Goal: Task Accomplishment & Management: Complete application form

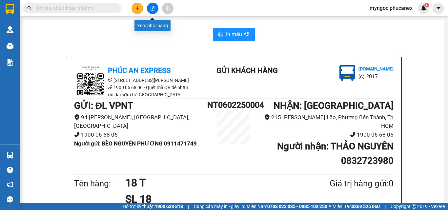
click at [154, 11] on button at bounding box center [152, 8] width 11 height 11
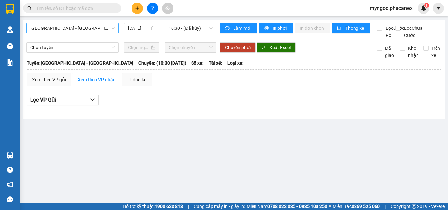
click at [94, 31] on span "[GEOGRAPHIC_DATA] - [GEOGRAPHIC_DATA]" at bounding box center [72, 28] width 85 height 10
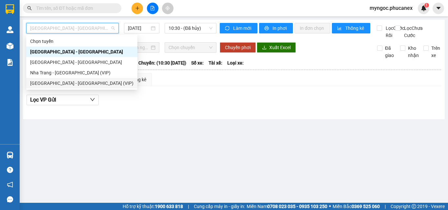
click at [64, 85] on div "[GEOGRAPHIC_DATA] - [GEOGRAPHIC_DATA] (VIP)" at bounding box center [81, 83] width 103 height 7
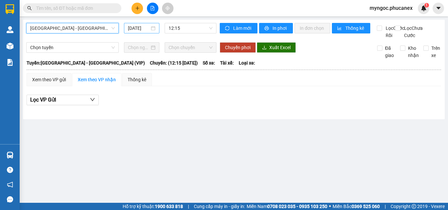
click at [147, 28] on input "[DATE]" at bounding box center [139, 28] width 22 height 7
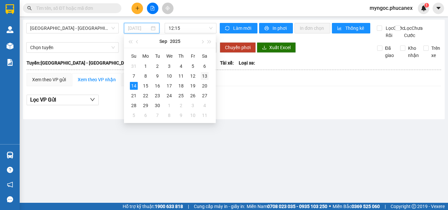
click at [201, 75] on div "13" at bounding box center [205, 76] width 8 height 8
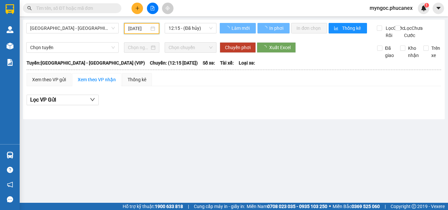
type input "[DATE]"
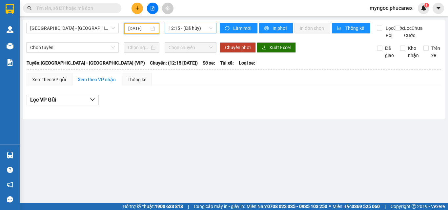
click at [191, 28] on span "12:15 - (Đã hủy)" at bounding box center [191, 28] width 44 height 10
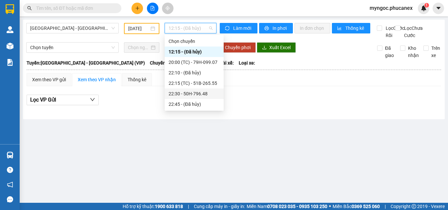
click at [190, 93] on div "22:30 - 50H-796.48" at bounding box center [194, 93] width 51 height 7
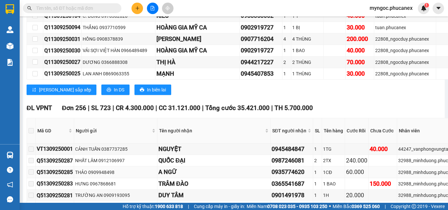
scroll to position [1115, 0]
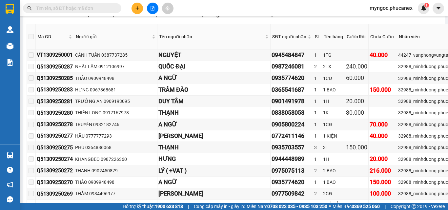
click at [86, 10] on input "text" at bounding box center [74, 8] width 77 height 7
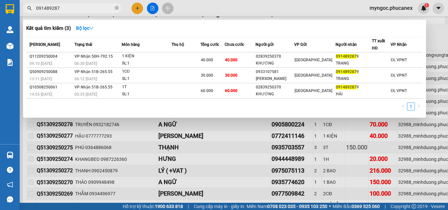
type input "091489287"
click at [116, 8] on icon "close-circle" at bounding box center [117, 8] width 4 height 4
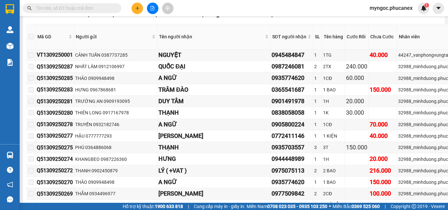
click at [97, 8] on input "text" at bounding box center [74, 8] width 77 height 7
paste input "Q11309250033"
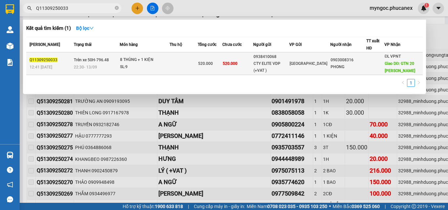
type input "Q11309250033"
click at [169, 61] on div "8 THÙNG + 1 KIỆN" at bounding box center [144, 59] width 49 height 7
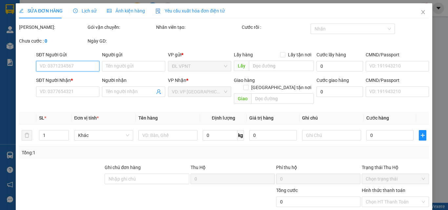
type input "0938410068"
type input "CTY ELITE VDP (+VAT )"
type input "0903008316"
type input "PHONG"
type input "GTN 20 [PERSON_NAME]"
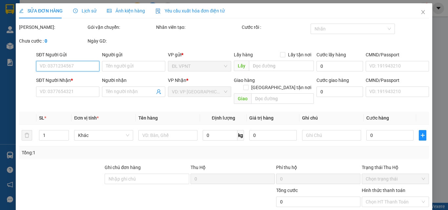
type input "150.000"
type input "520.000"
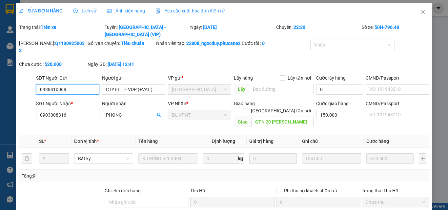
scroll to position [33, 0]
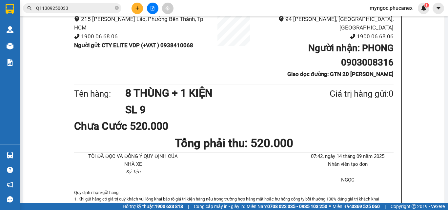
scroll to position [66, 0]
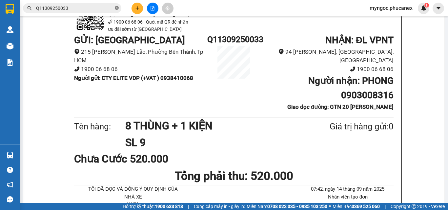
click at [117, 6] on icon "close-circle" at bounding box center [117, 8] width 4 height 4
click at [94, 8] on input "text" at bounding box center [74, 8] width 77 height 7
paste input "Q11309250034"
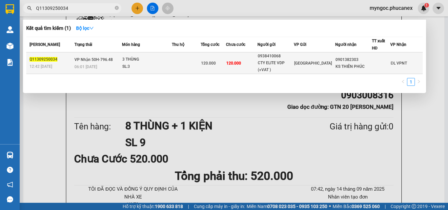
type input "Q11309250034"
click at [191, 64] on td at bounding box center [186, 63] width 29 height 22
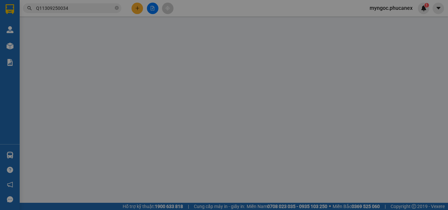
type input "0938410068"
type input "CTY ELITE VDP (+VAT )"
type input "0901382303"
type input "KS THIÊN PHÚC"
type input "120.000"
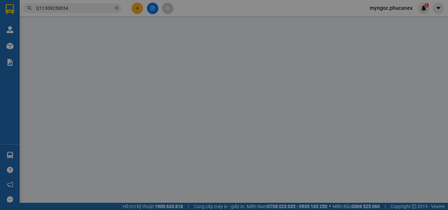
type input "120.000"
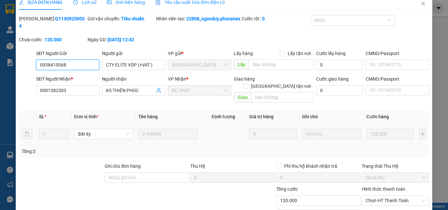
scroll to position [41, 0]
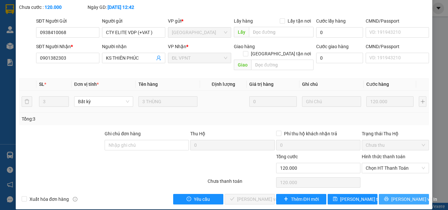
click at [392, 194] on button "[PERSON_NAME] và In" at bounding box center [404, 199] width 50 height 10
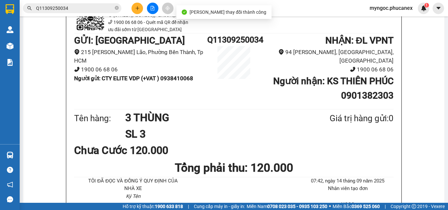
scroll to position [66, 0]
